Goal: Transaction & Acquisition: Subscribe to service/newsletter

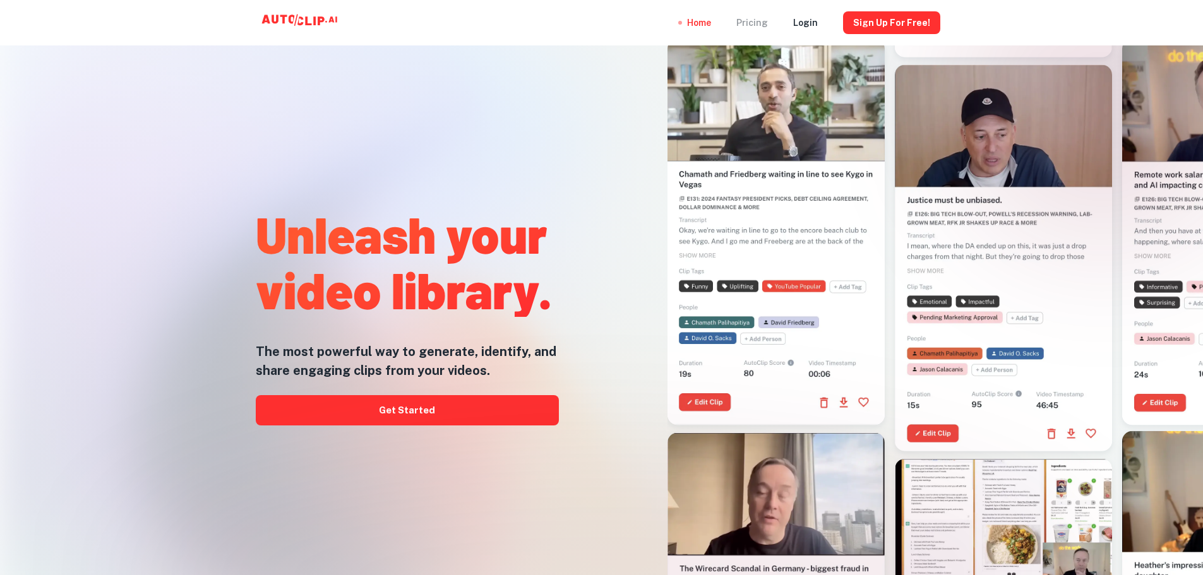
click at [747, 25] on div "Pricing" at bounding box center [752, 22] width 32 height 45
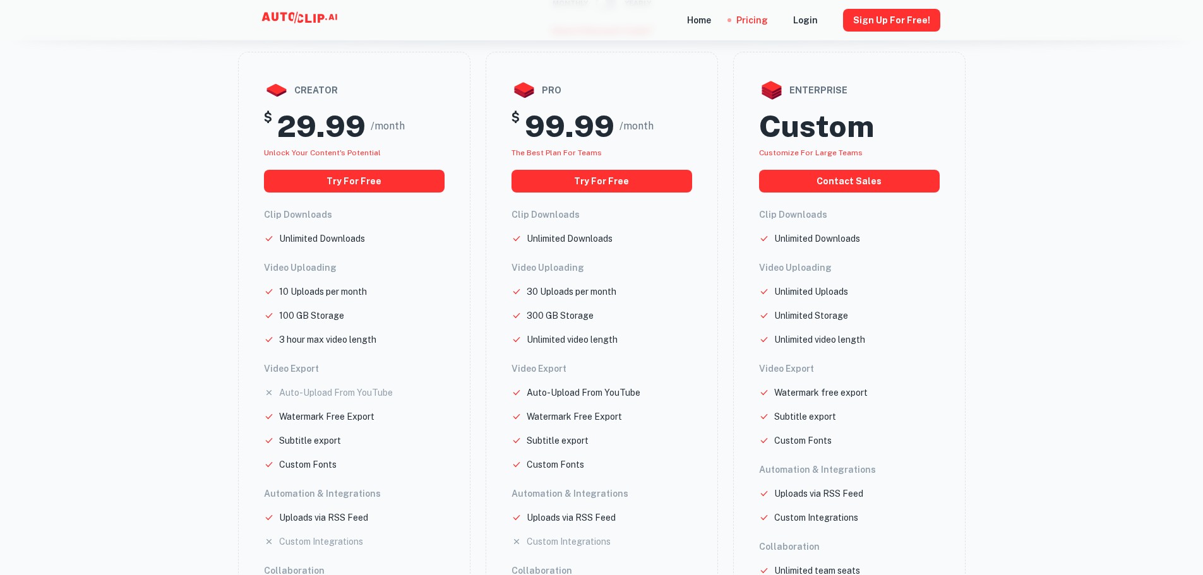
scroll to position [124, 0]
click at [594, 179] on button "Try for free" at bounding box center [601, 181] width 181 height 23
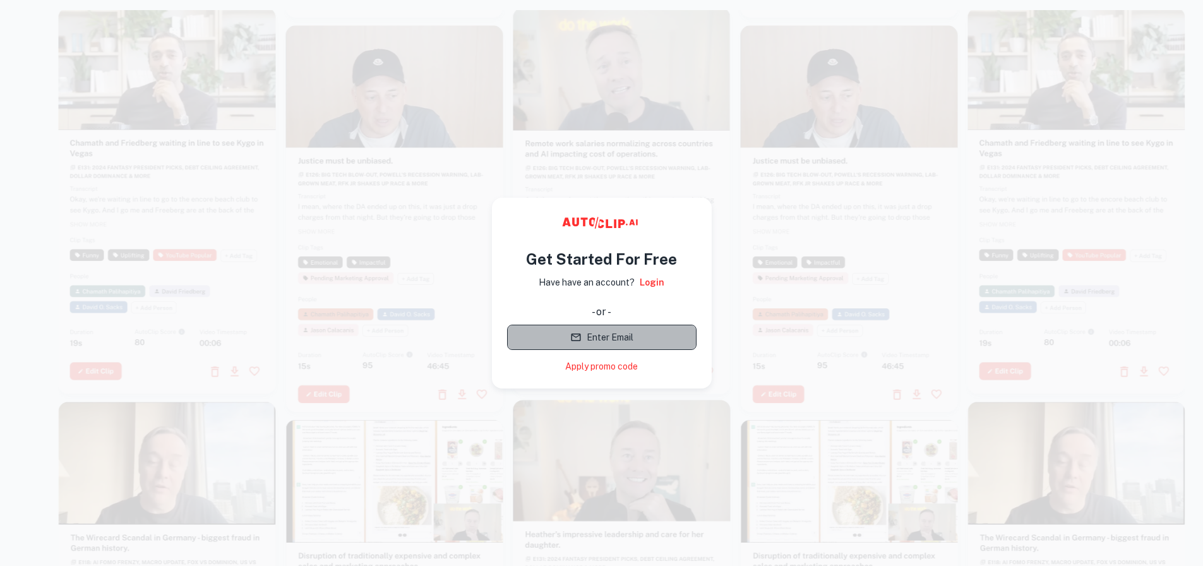
click at [588, 338] on button "Enter Email" at bounding box center [601, 337] width 189 height 25
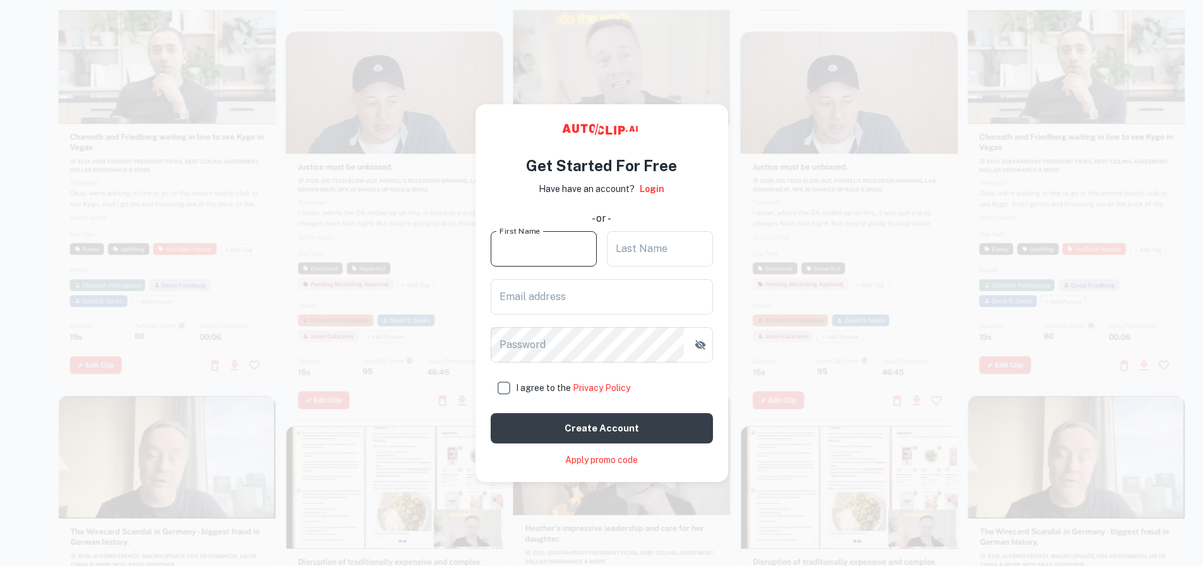
click at [567, 246] on input "First Name" at bounding box center [544, 248] width 106 height 35
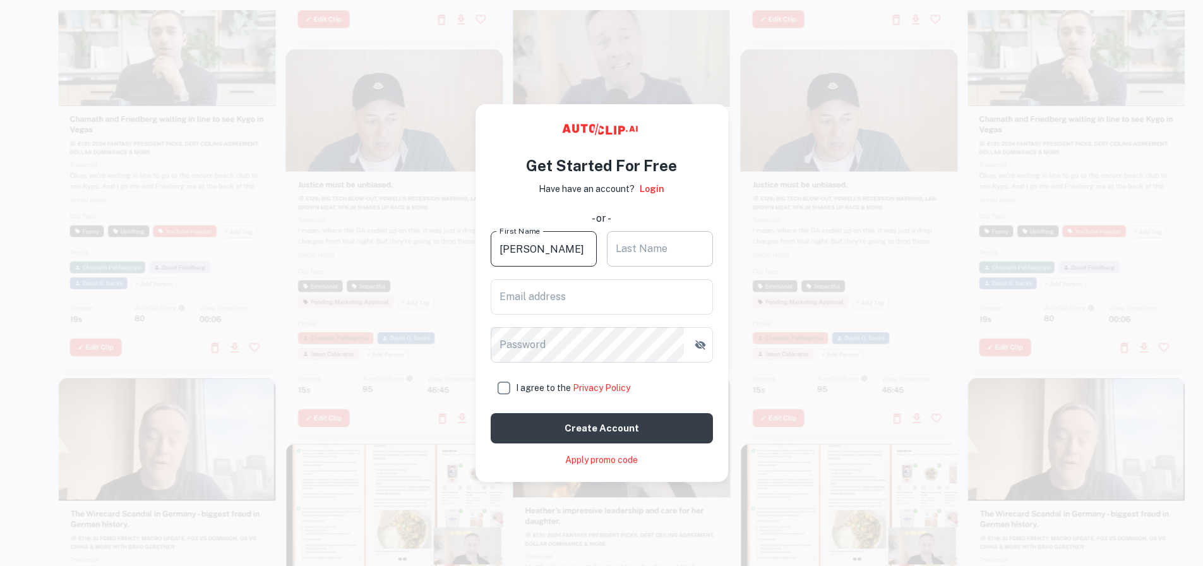
type input "oliver"
click at [682, 242] on input "Last Name" at bounding box center [660, 248] width 106 height 35
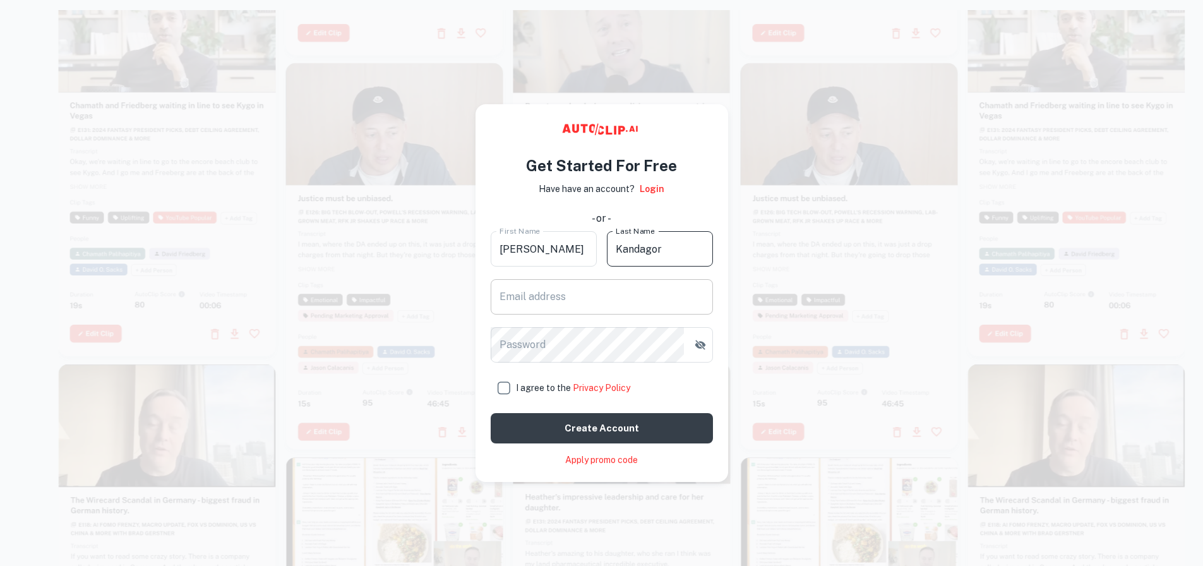
type input "Kandagor"
click at [638, 292] on input "Email address" at bounding box center [602, 296] width 222 height 35
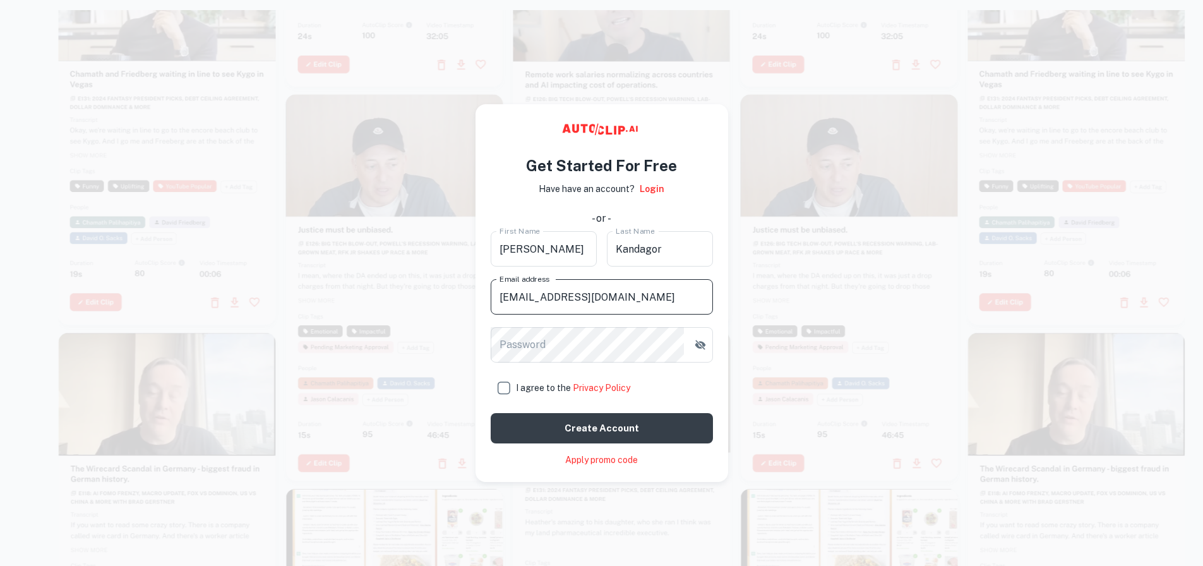
type input "[EMAIL_ADDRESS][DOMAIN_NAME]"
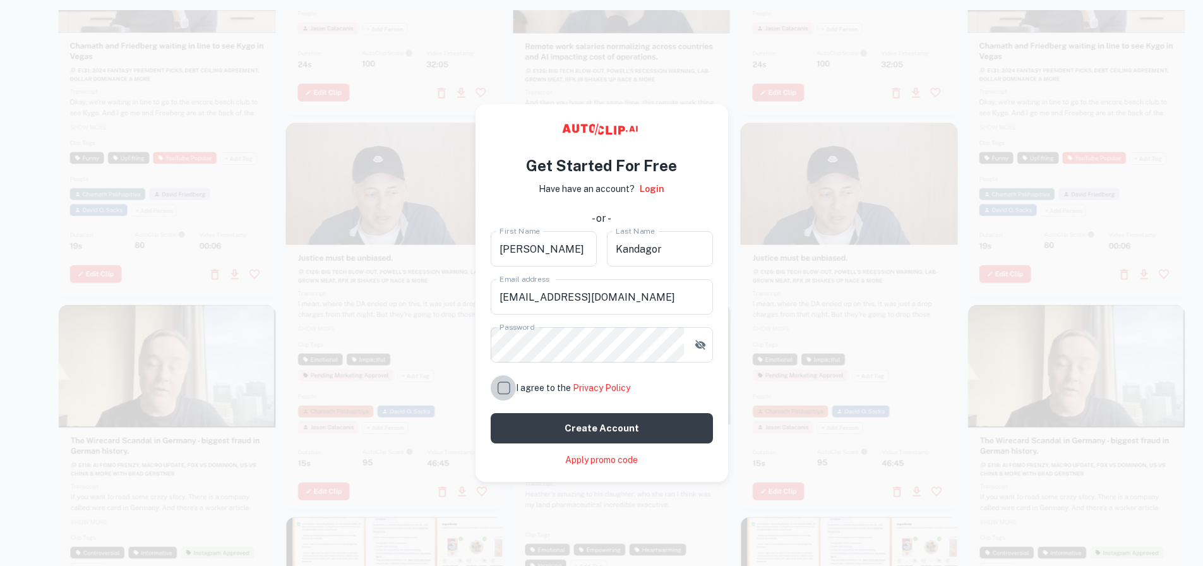
click at [506, 382] on input "I agree to the Privacy Policy" at bounding box center [503, 387] width 25 height 25
checkbox input "true"
click at [521, 414] on button "Create account" at bounding box center [602, 428] width 222 height 30
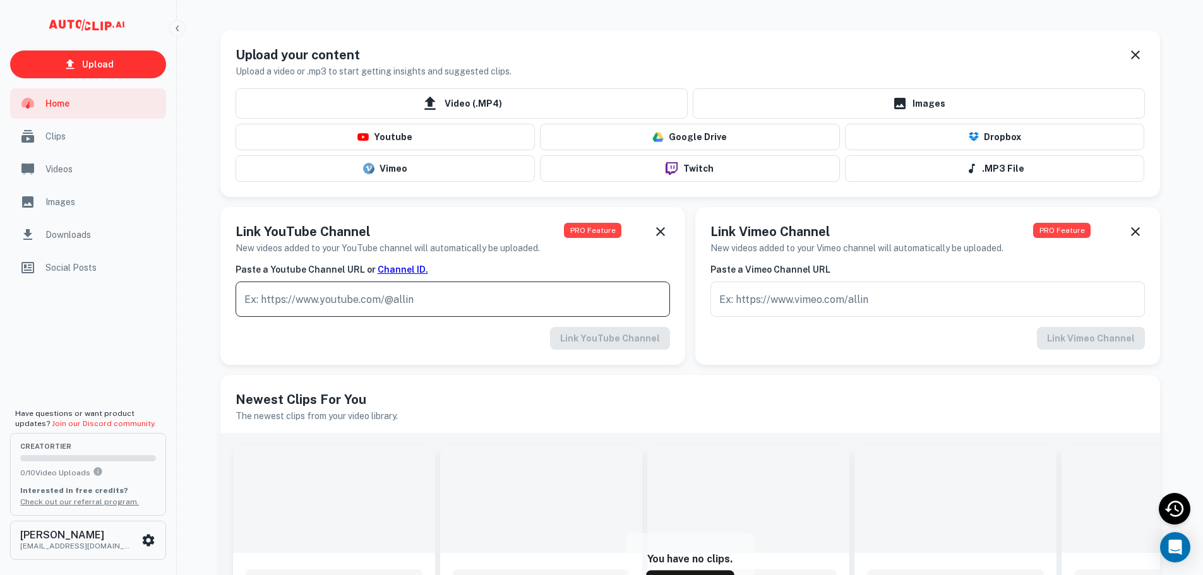
click at [462, 303] on input "text" at bounding box center [453, 299] width 434 height 35
click at [393, 272] on link "Channel ID." at bounding box center [403, 270] width 51 height 10
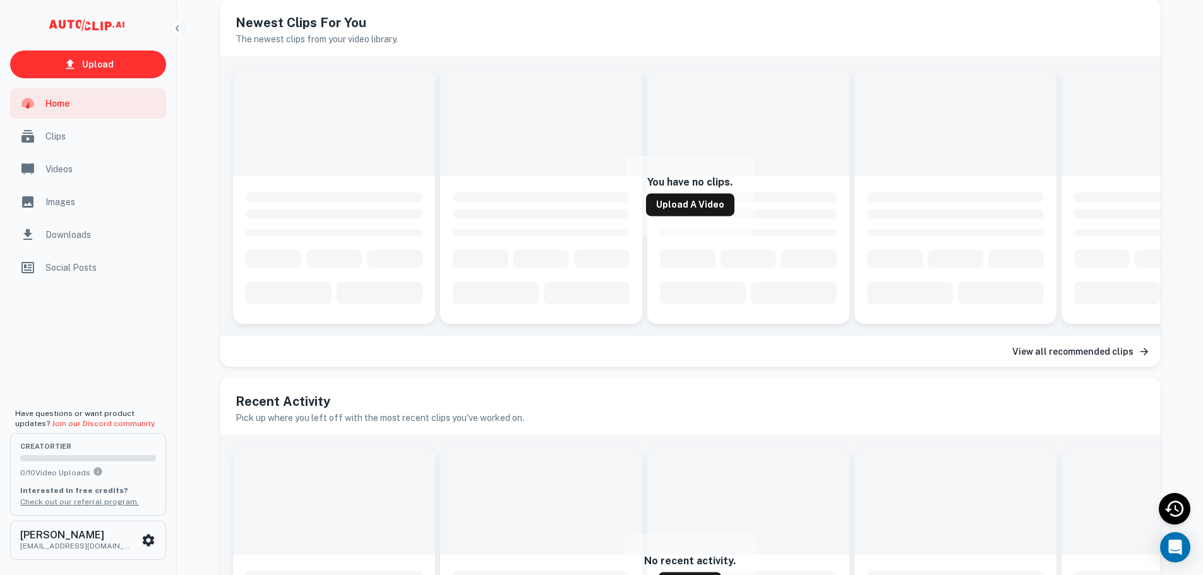
scroll to position [566, 0]
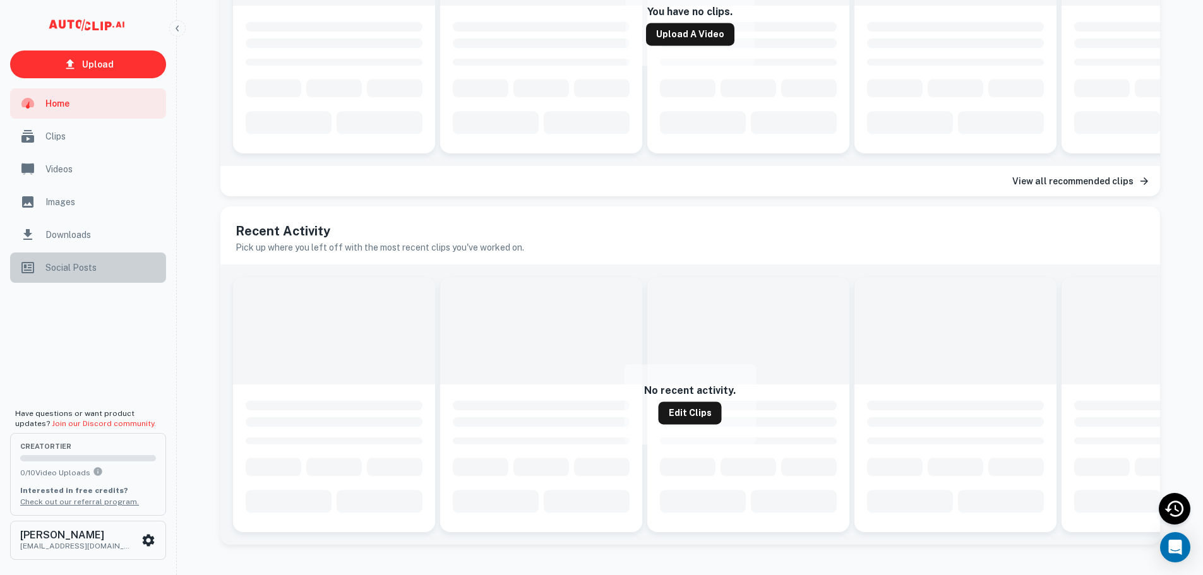
click at [51, 265] on span "Social Posts" at bounding box center [101, 268] width 113 height 14
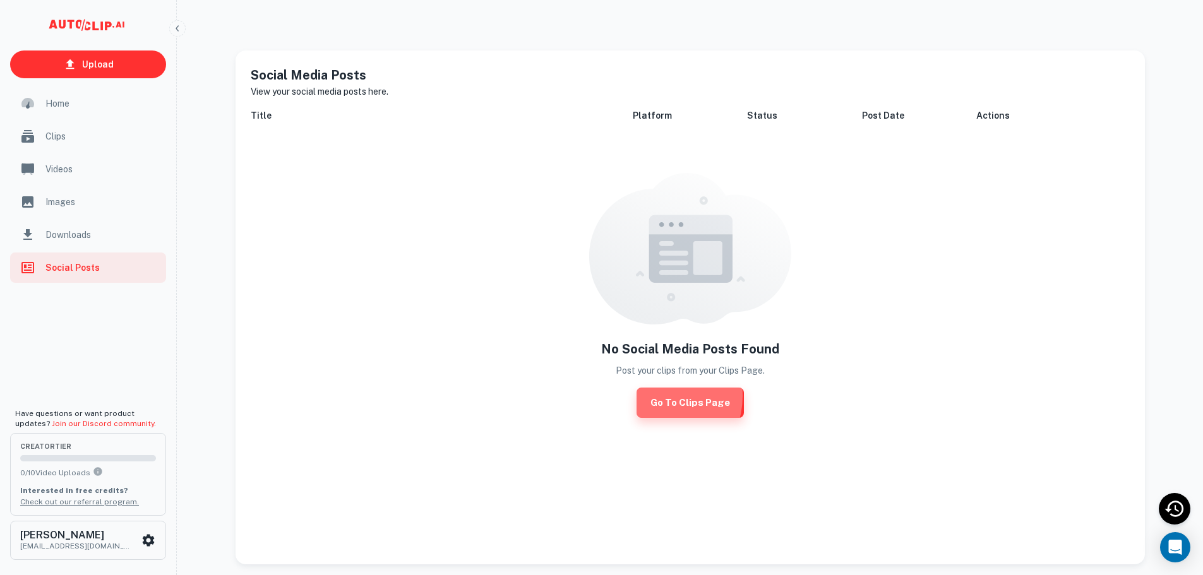
click at [657, 396] on link "Go to Clips Page" at bounding box center [690, 403] width 107 height 30
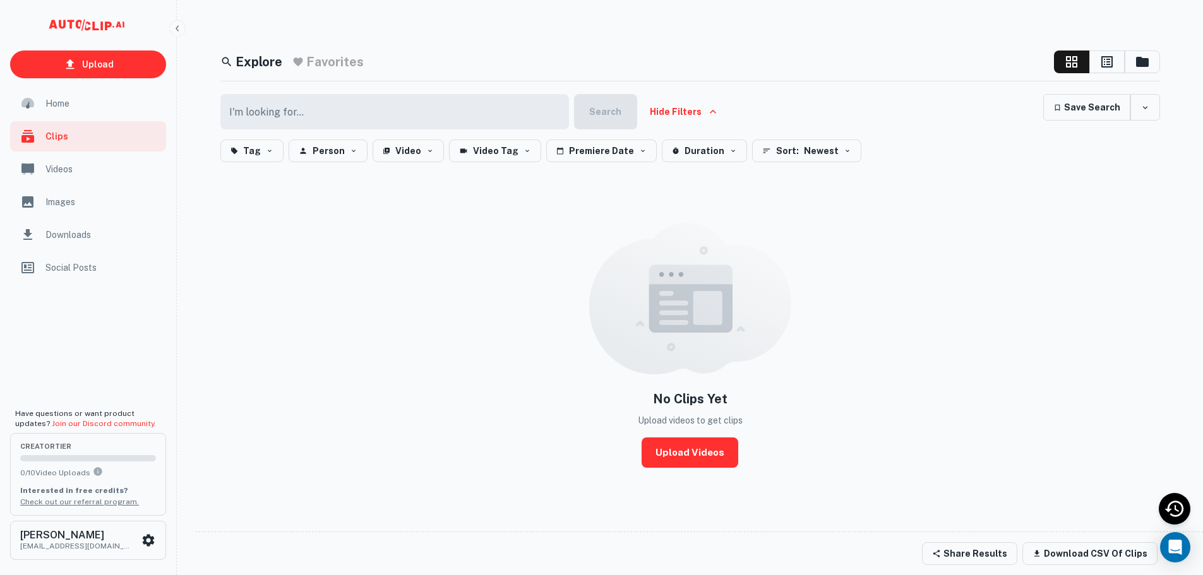
click at [80, 107] on span "Home" at bounding box center [101, 104] width 113 height 14
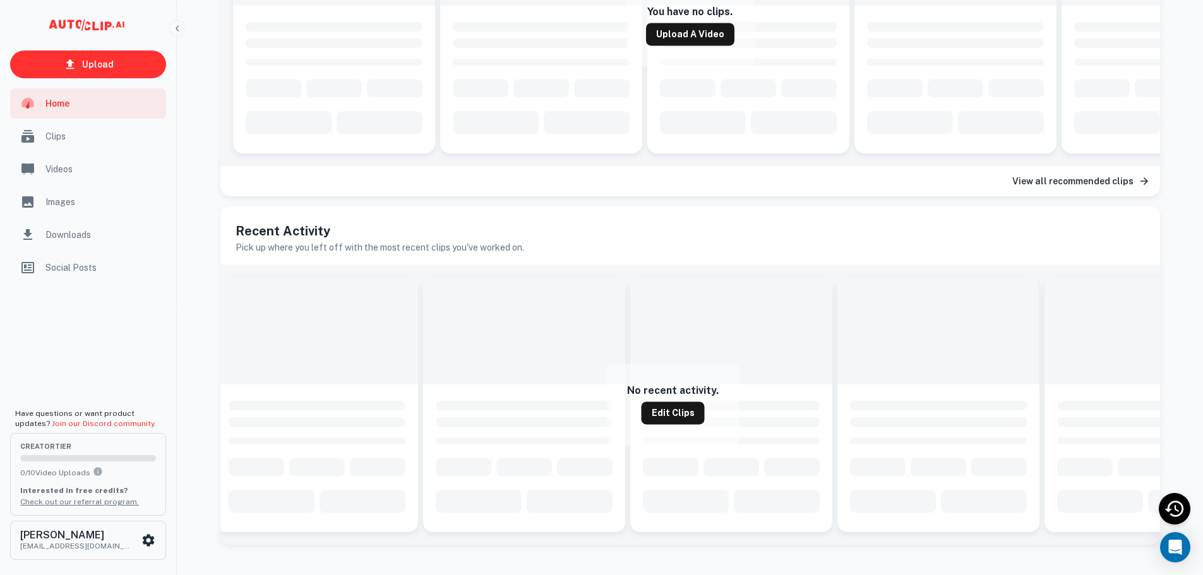
scroll to position [0, 18]
click at [664, 402] on link "Edit Clips" at bounding box center [672, 413] width 63 height 23
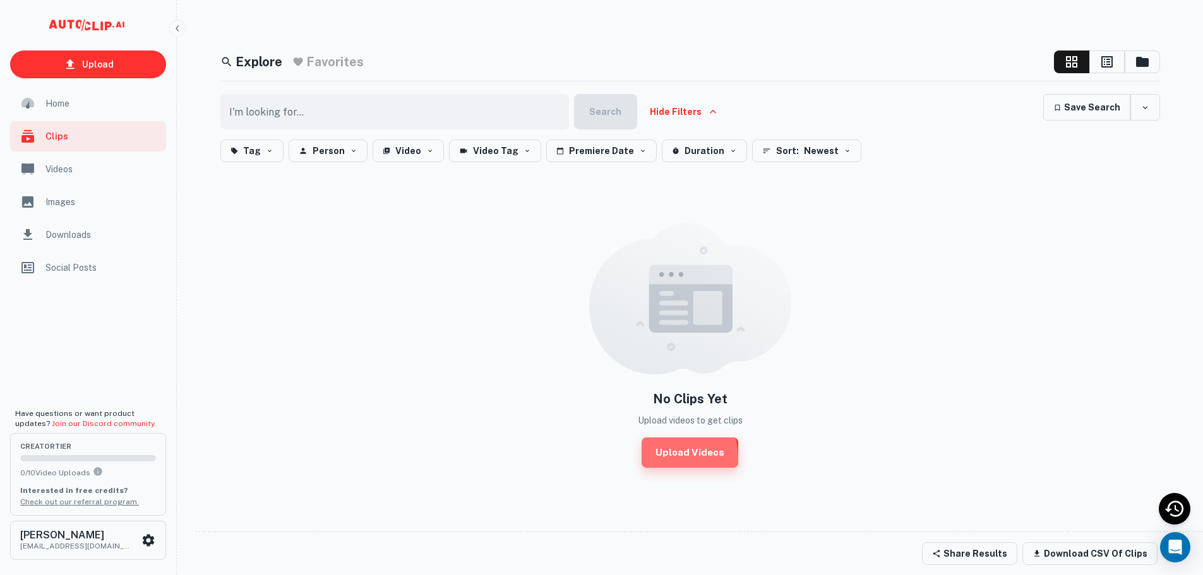
click at [675, 457] on link "Upload Videos" at bounding box center [690, 453] width 97 height 30
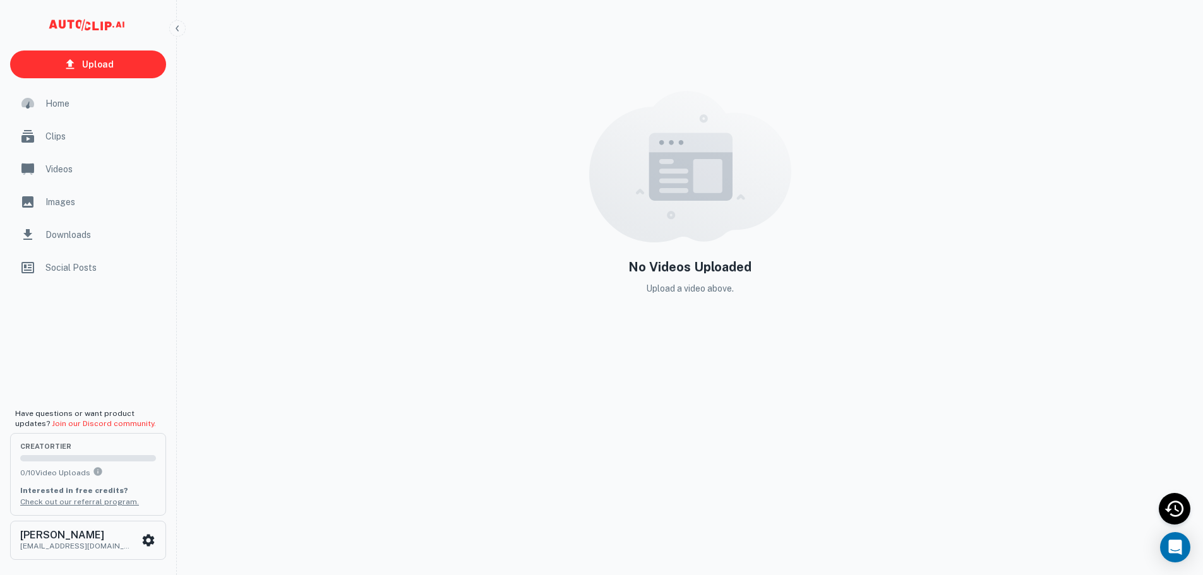
click at [692, 272] on h5 "No Videos Uploaded" at bounding box center [689, 267] width 123 height 19
click at [52, 105] on span "Home" at bounding box center [101, 104] width 113 height 14
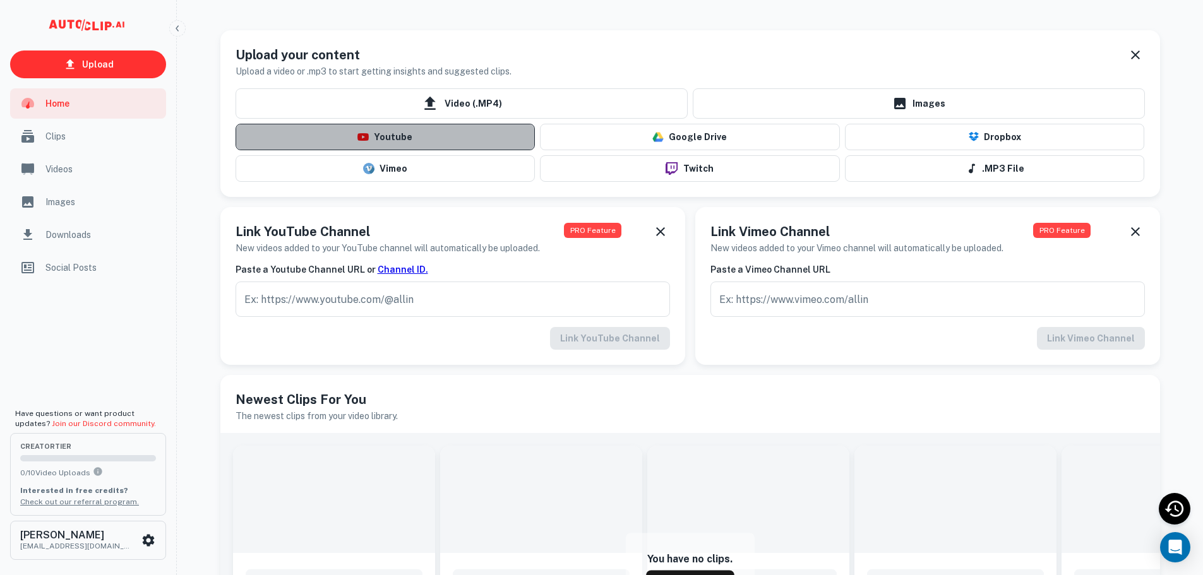
click at [450, 139] on button "Youtube" at bounding box center [386, 137] width 300 height 27
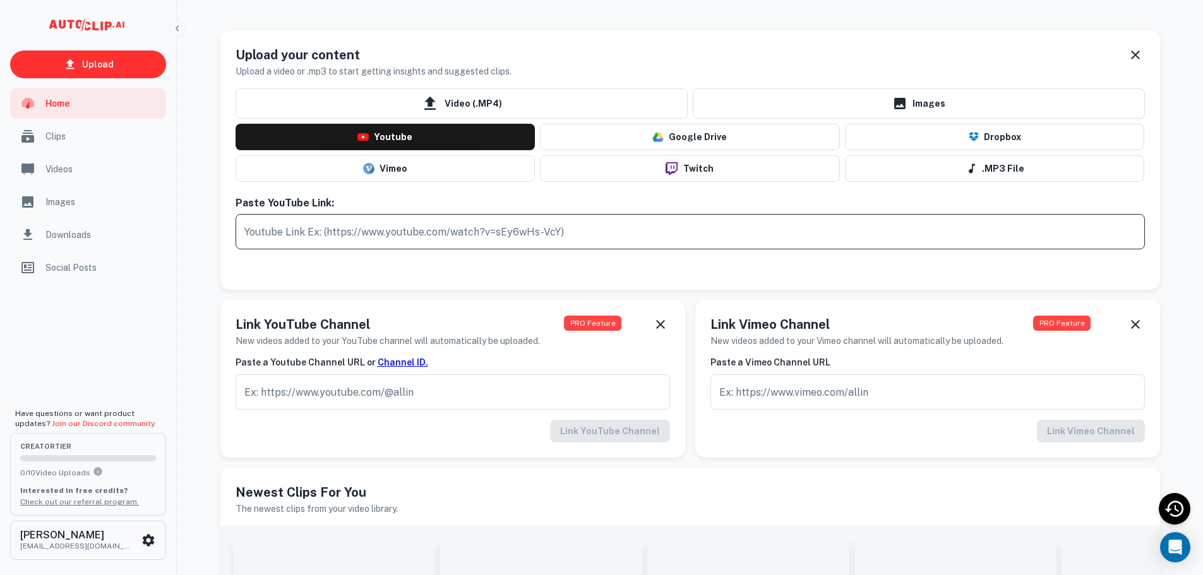
click at [457, 227] on input "text" at bounding box center [690, 231] width 909 height 35
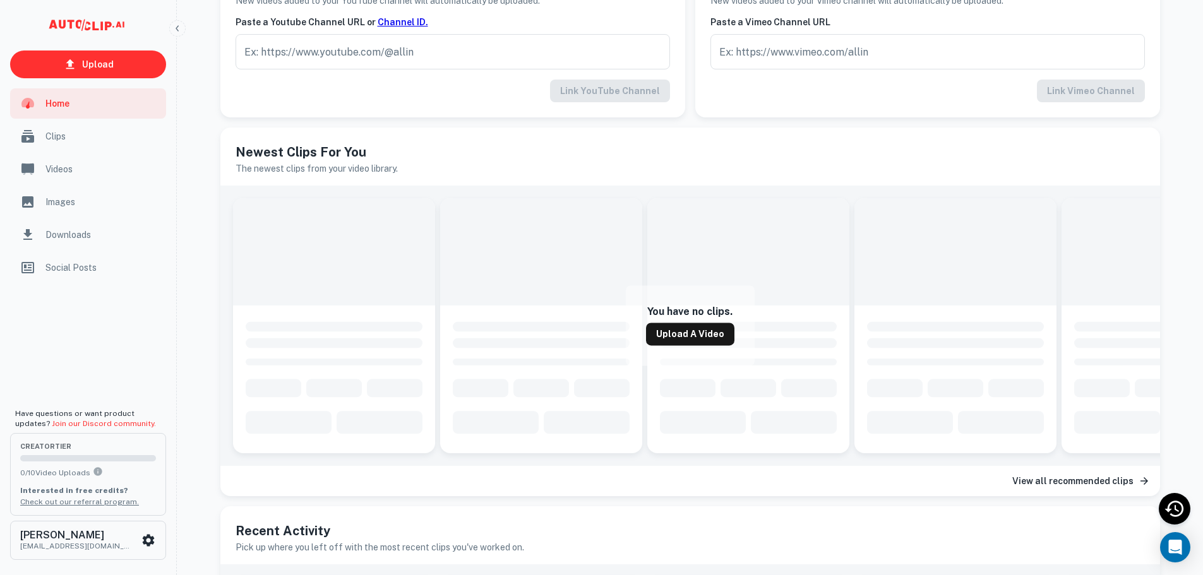
scroll to position [341, 0]
click at [678, 335] on link "Upload a Video" at bounding box center [690, 334] width 88 height 23
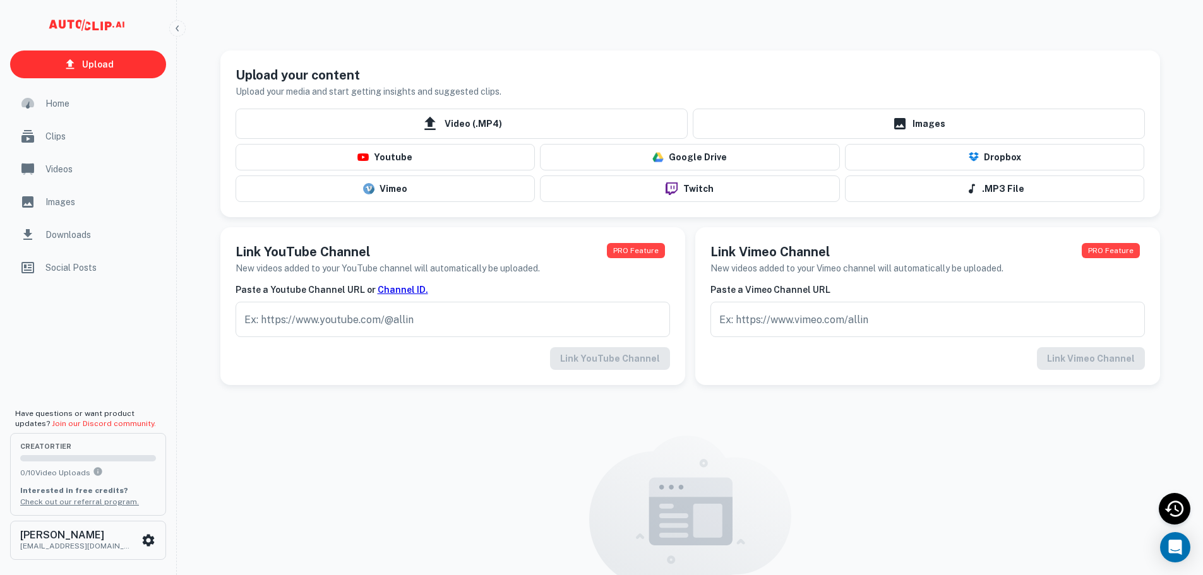
scroll to position [1, 0]
click at [76, 129] on span "Clips" at bounding box center [101, 136] width 113 height 14
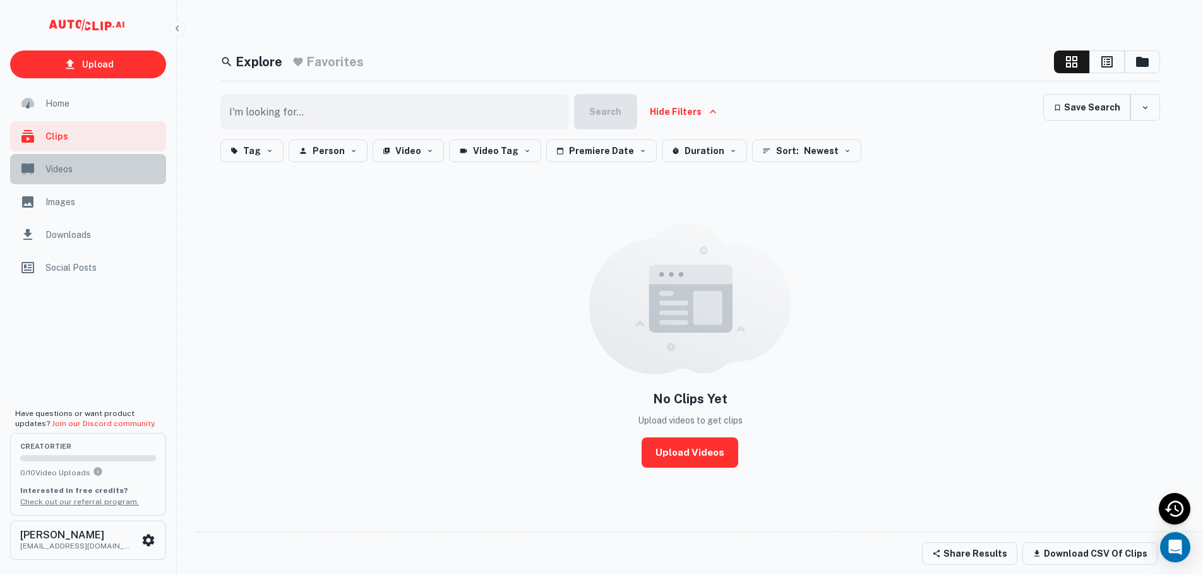
click at [78, 164] on span "Videos" at bounding box center [101, 169] width 113 height 14
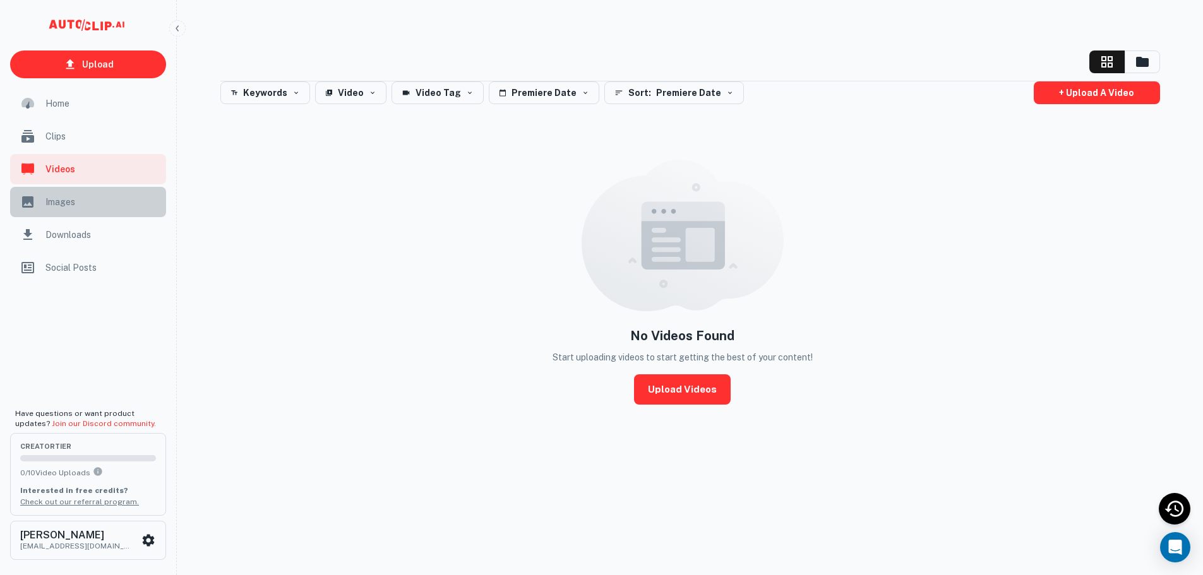
click at [88, 188] on div "Images" at bounding box center [88, 202] width 156 height 30
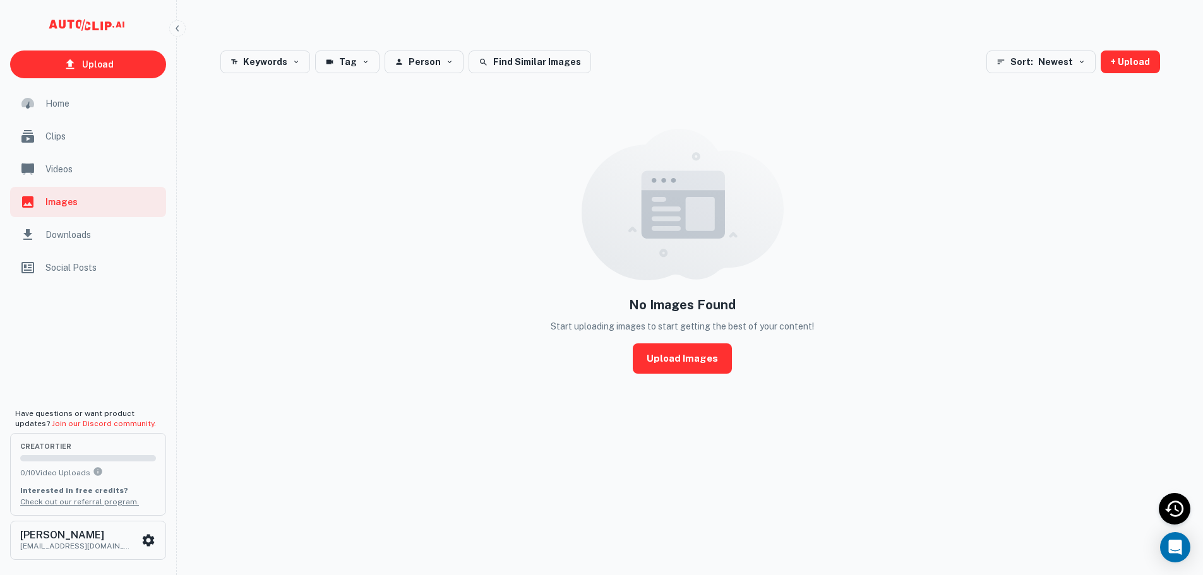
click at [114, 242] on div "Downloads" at bounding box center [88, 235] width 156 height 30
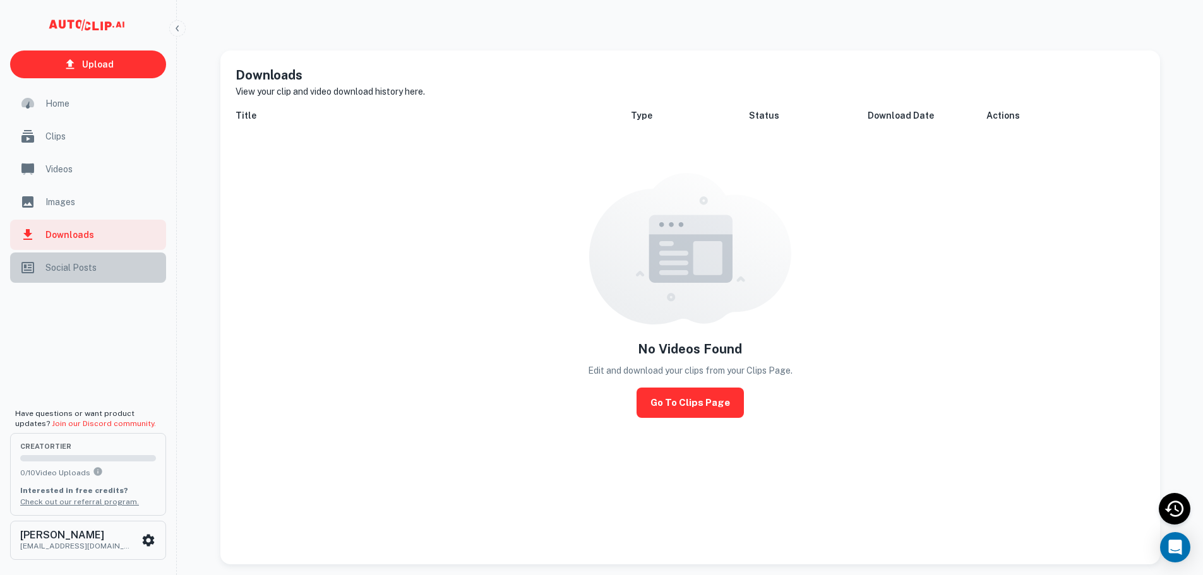
click at [134, 261] on span "Social Posts" at bounding box center [101, 268] width 113 height 14
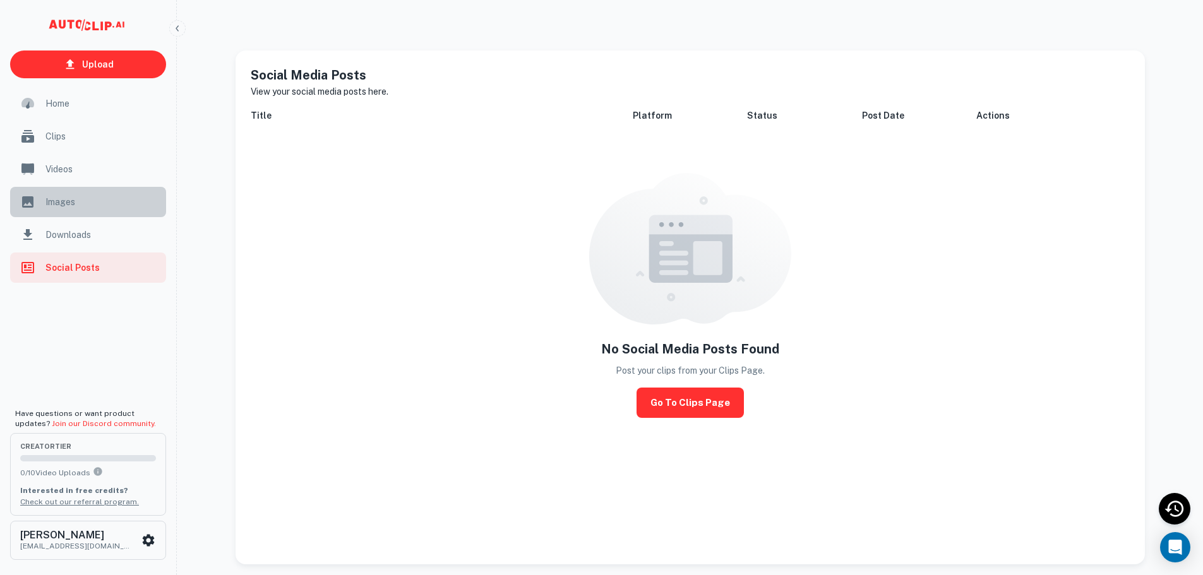
click at [107, 193] on div "Images" at bounding box center [88, 202] width 156 height 30
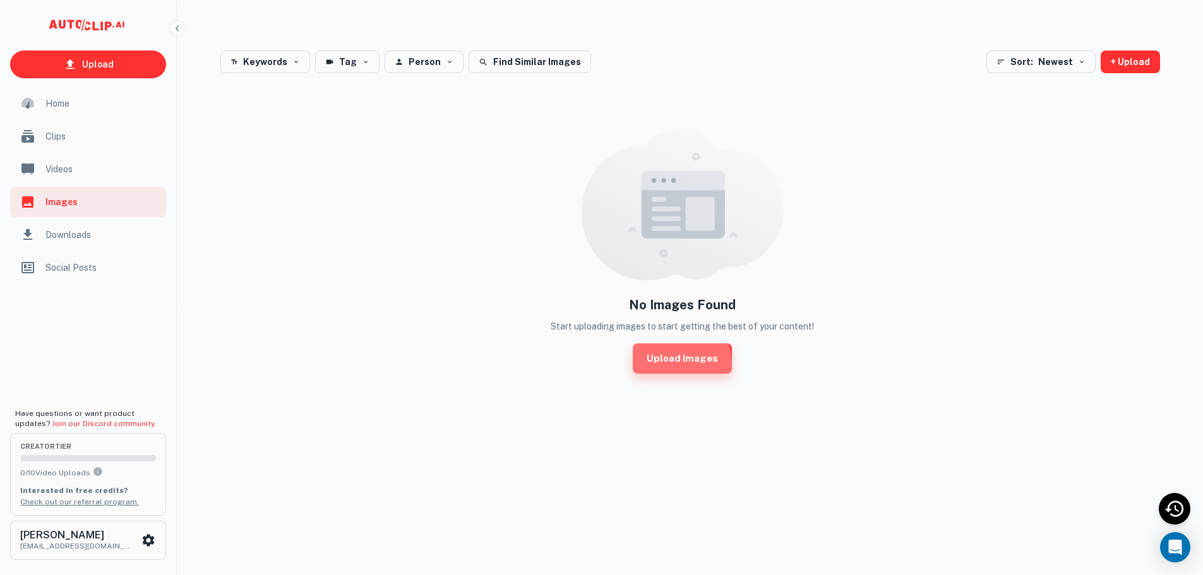
click at [673, 364] on link "Upload Images" at bounding box center [682, 359] width 99 height 30
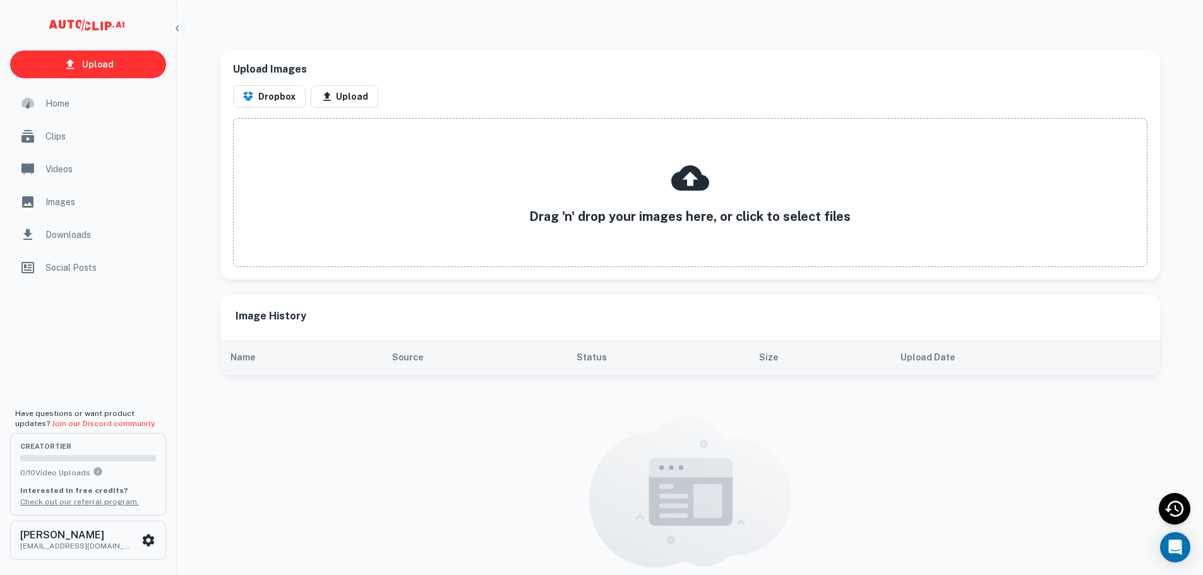
click at [51, 130] on span "Clips" at bounding box center [101, 136] width 113 height 14
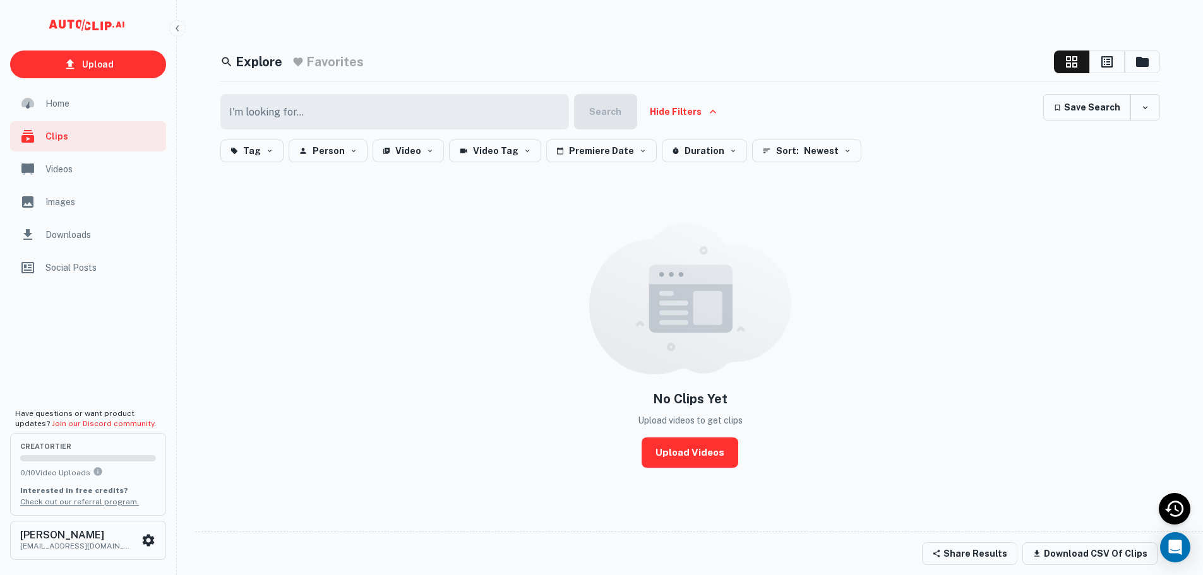
scroll to position [10, 0]
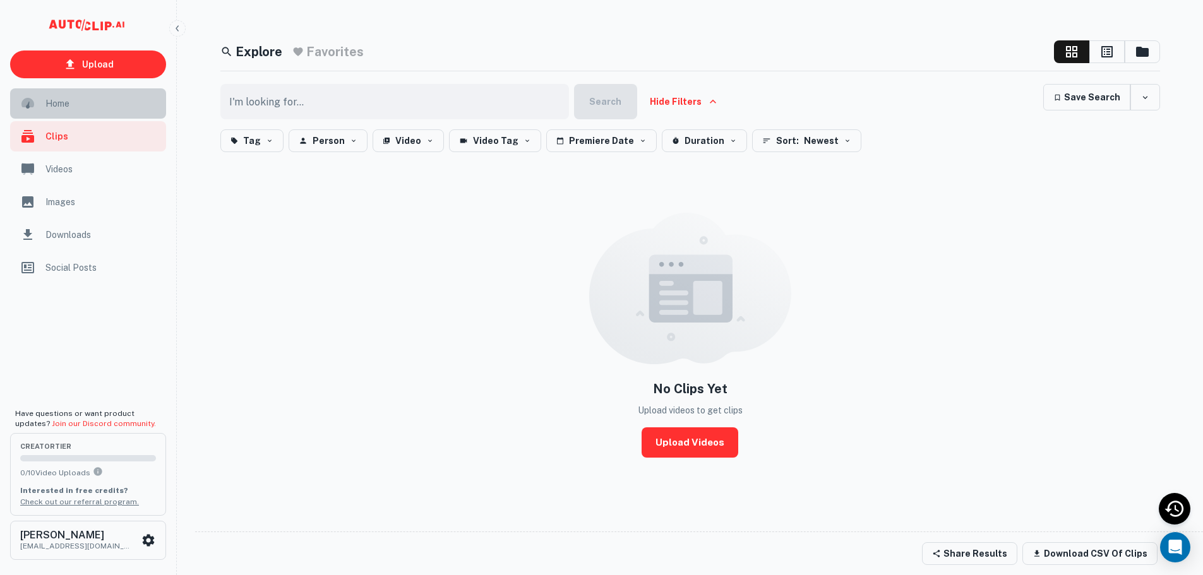
click at [42, 100] on div "Home" at bounding box center [88, 103] width 156 height 30
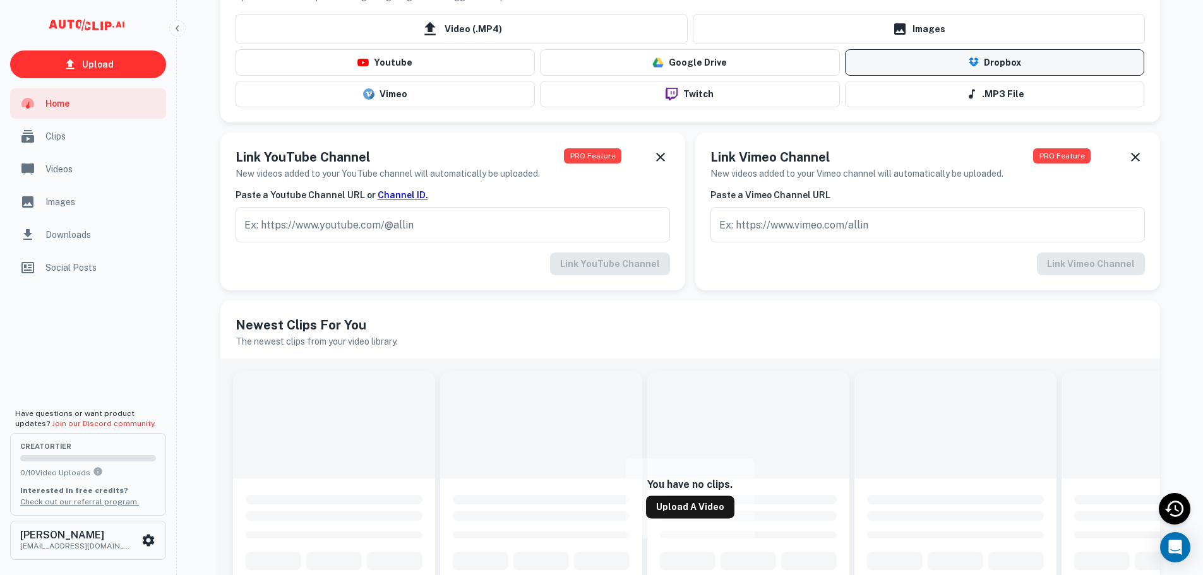
scroll to position [75, 0]
